Goal: Register for event/course

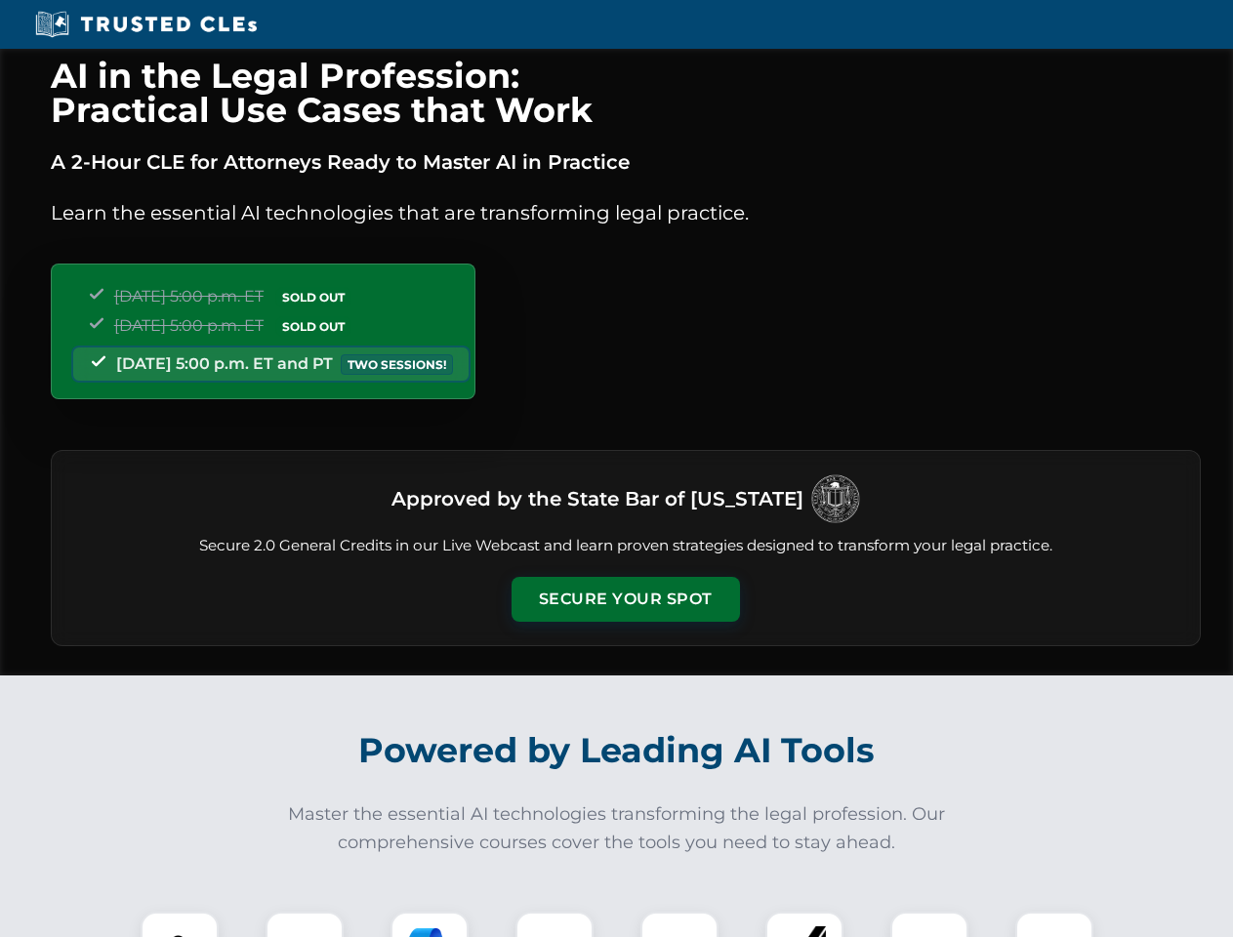
click at [625, 599] on button "Secure Your Spot" at bounding box center [625, 599] width 228 height 45
click at [180, 924] on img at bounding box center [179, 950] width 57 height 57
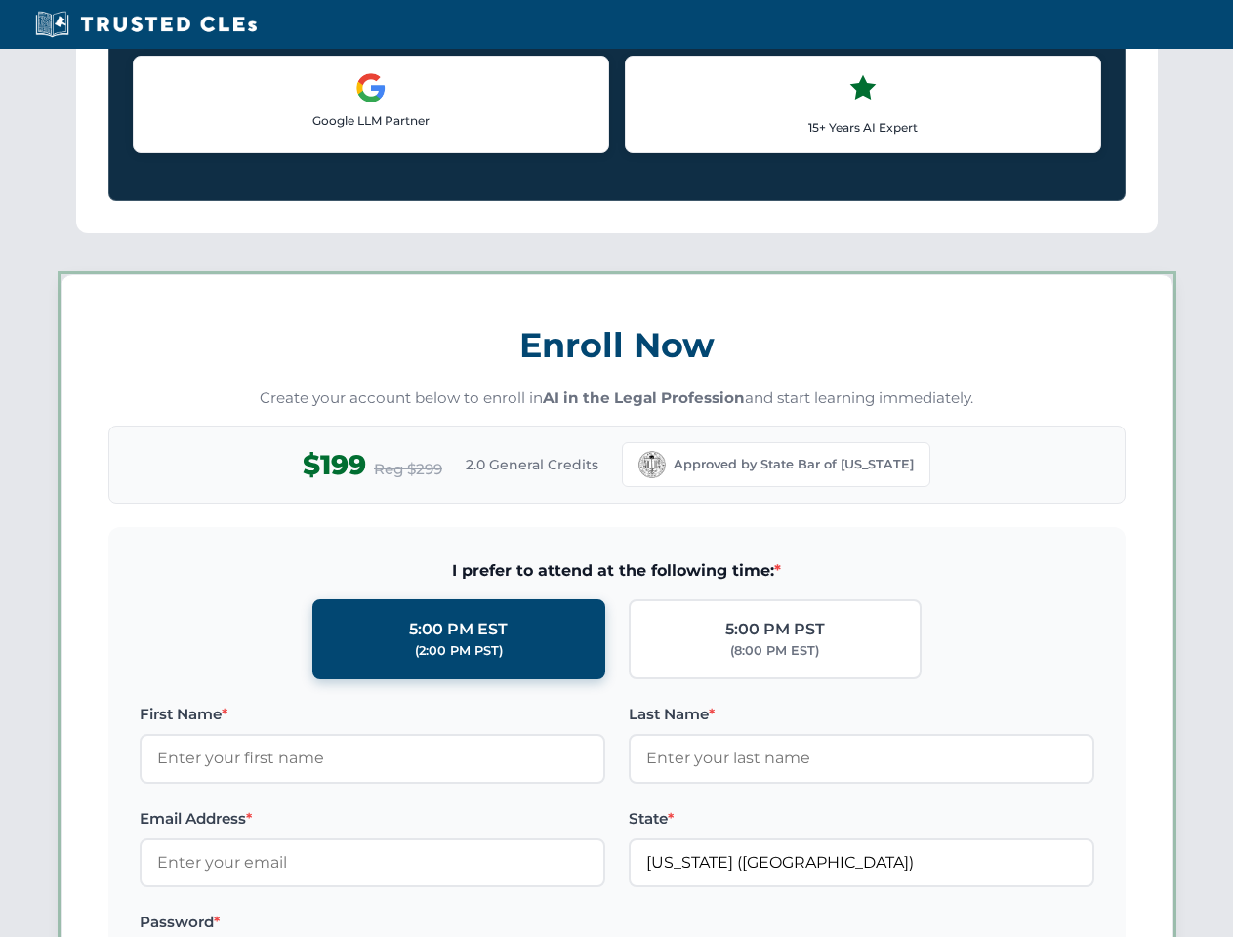
click at [429, 924] on label "Password *" at bounding box center [373, 922] width 466 height 23
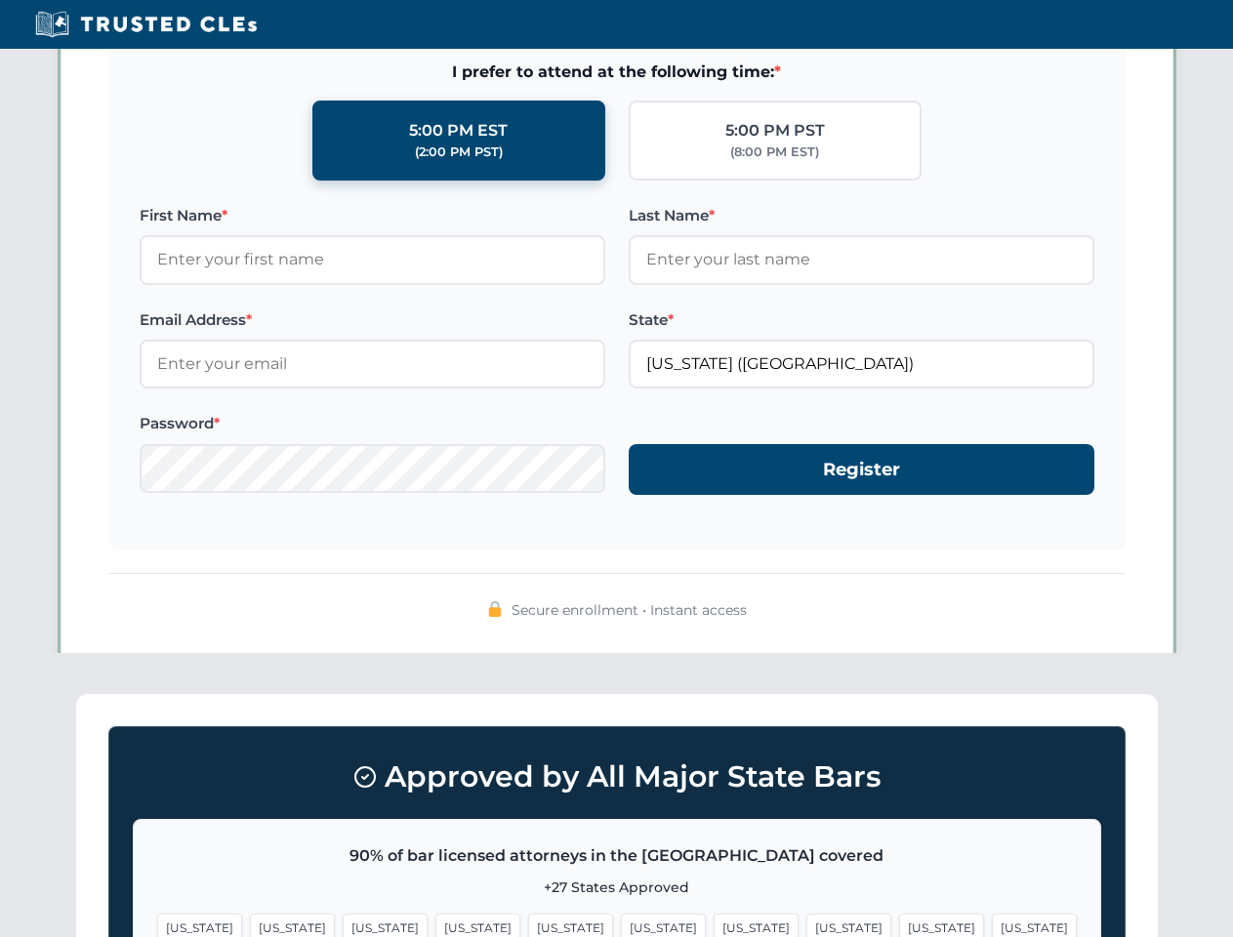
click at [899, 924] on span "[US_STATE]" at bounding box center [941, 928] width 85 height 28
